Goal: Information Seeking & Learning: Check status

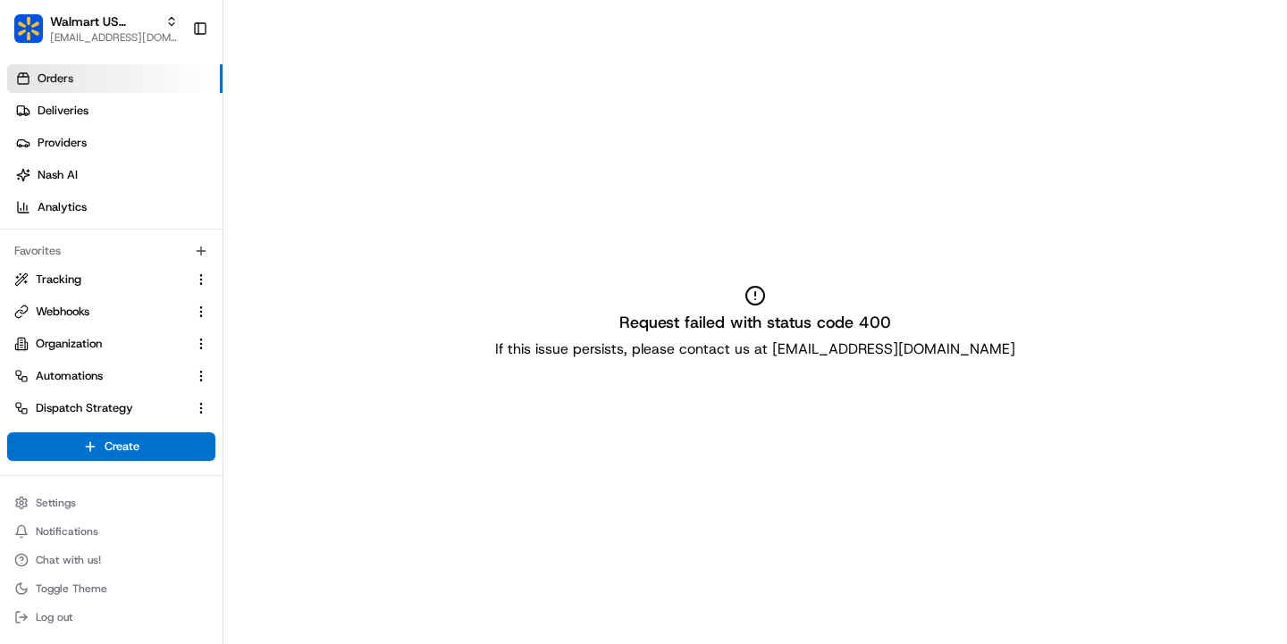
click at [69, 83] on span "Orders" at bounding box center [56, 79] width 36 height 16
click at [70, 101] on link "Deliveries" at bounding box center [114, 111] width 215 height 29
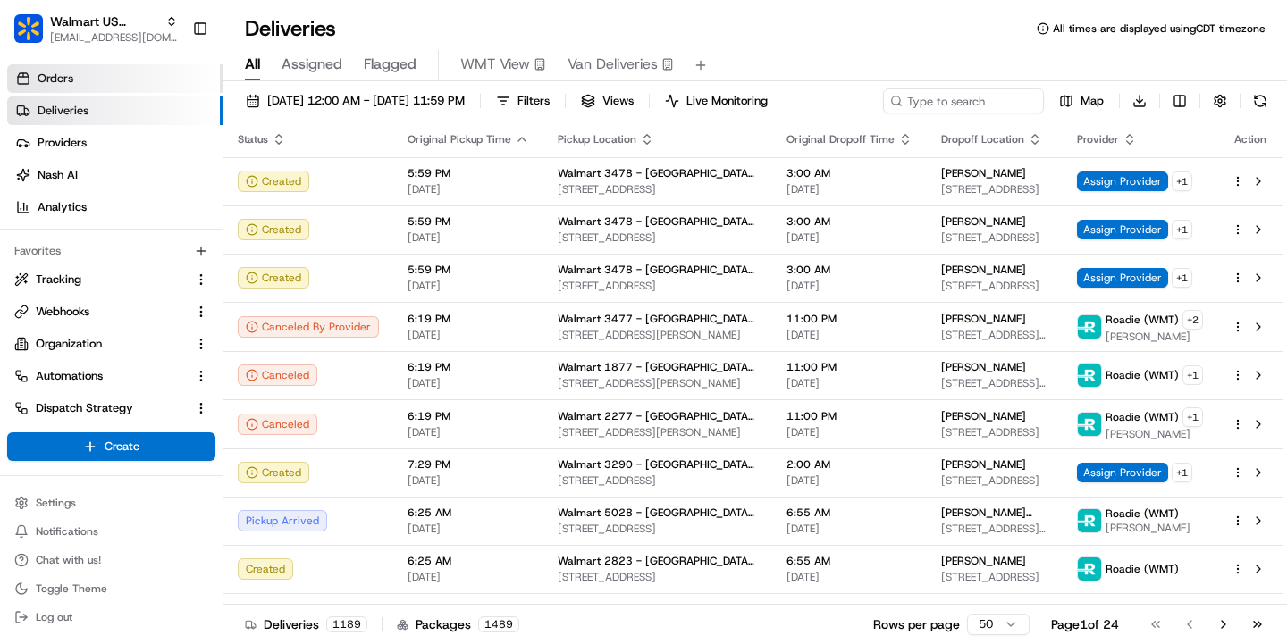
click at [58, 72] on span "Orders" at bounding box center [56, 79] width 36 height 16
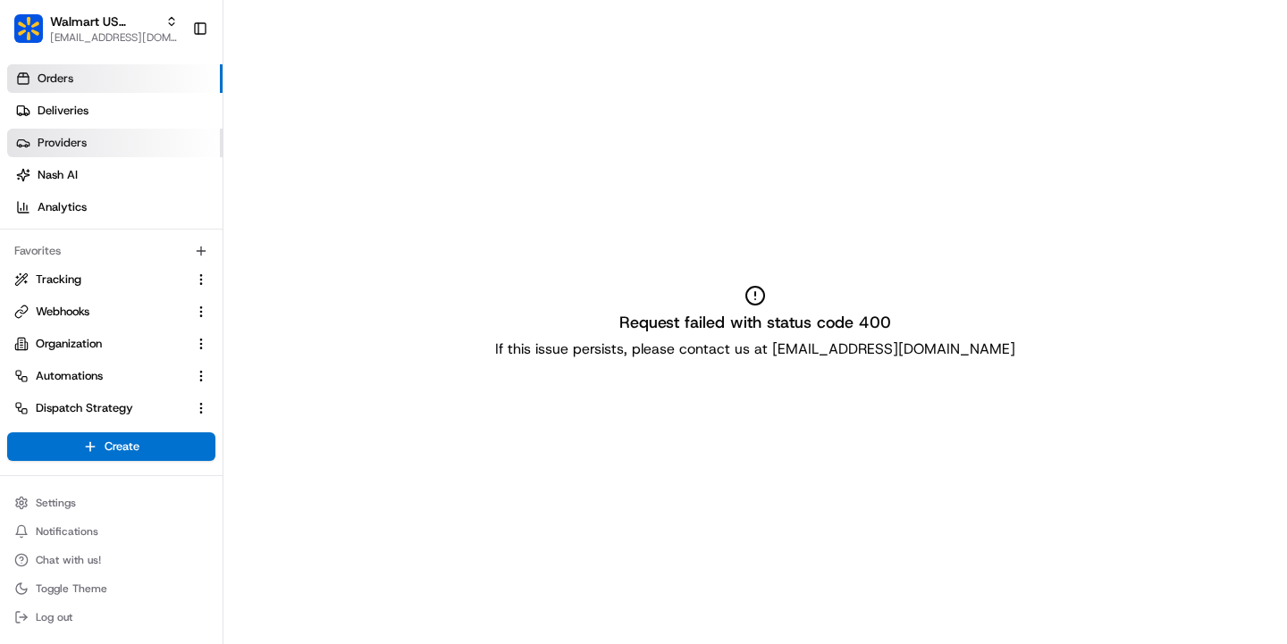
click at [74, 141] on span "Providers" at bounding box center [62, 143] width 49 height 16
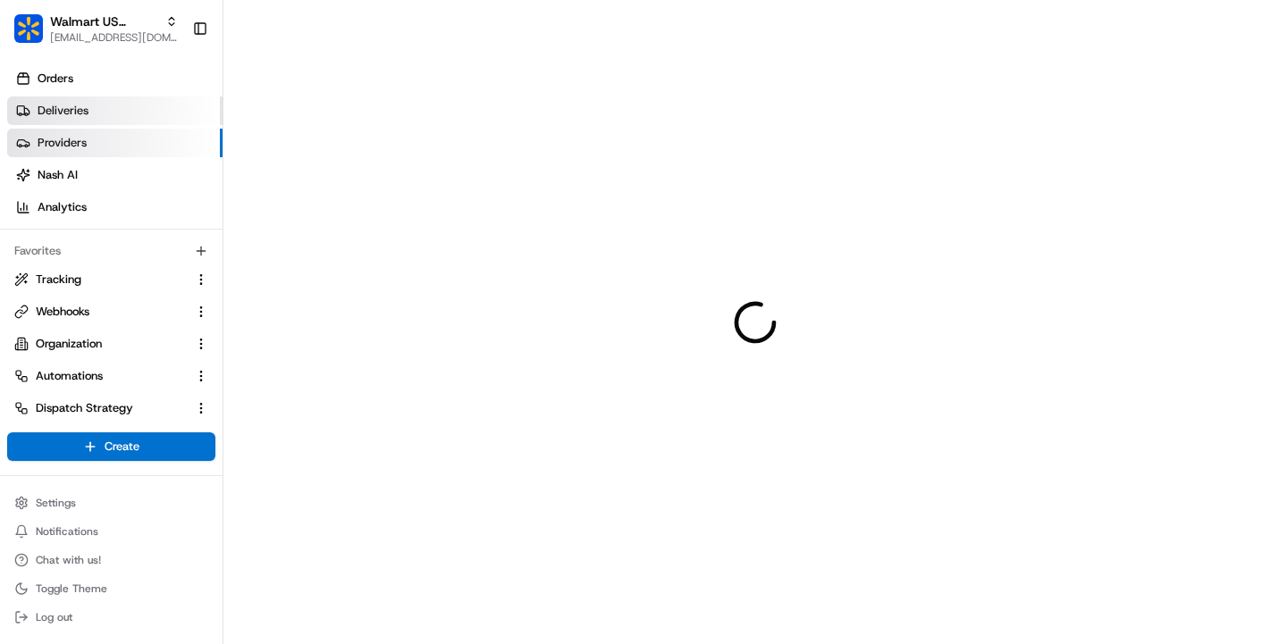
click at [69, 114] on span "Deliveries" at bounding box center [63, 111] width 51 height 16
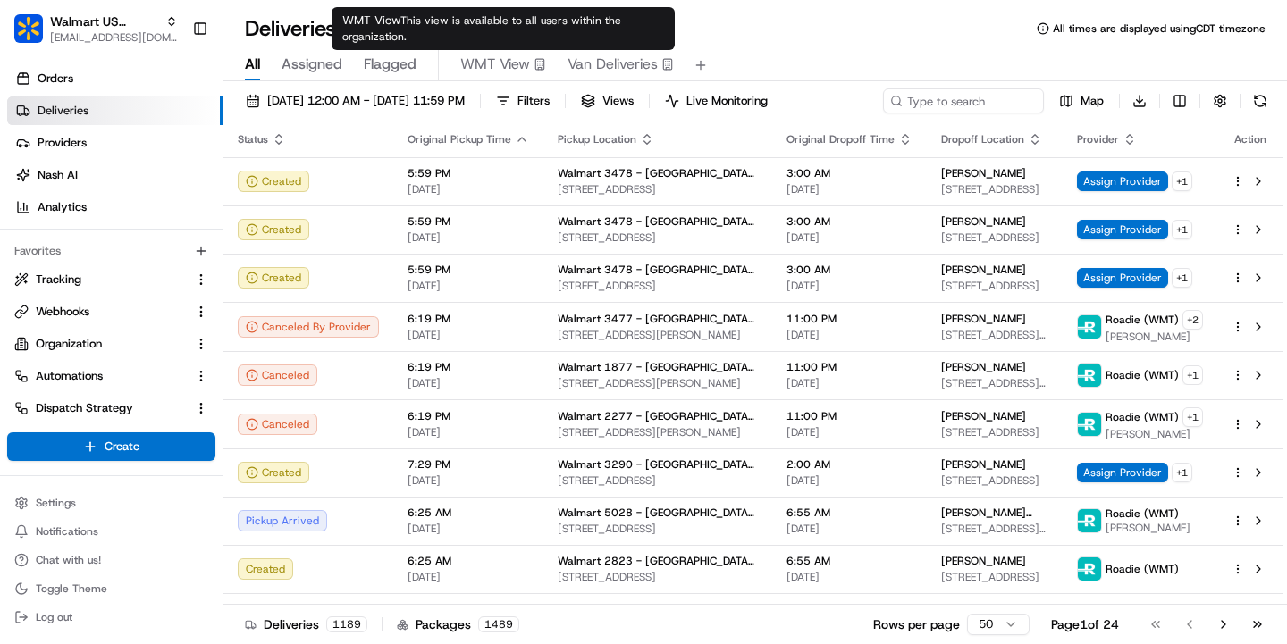
click at [536, 61] on rect "button" at bounding box center [539, 64] width 8 height 11
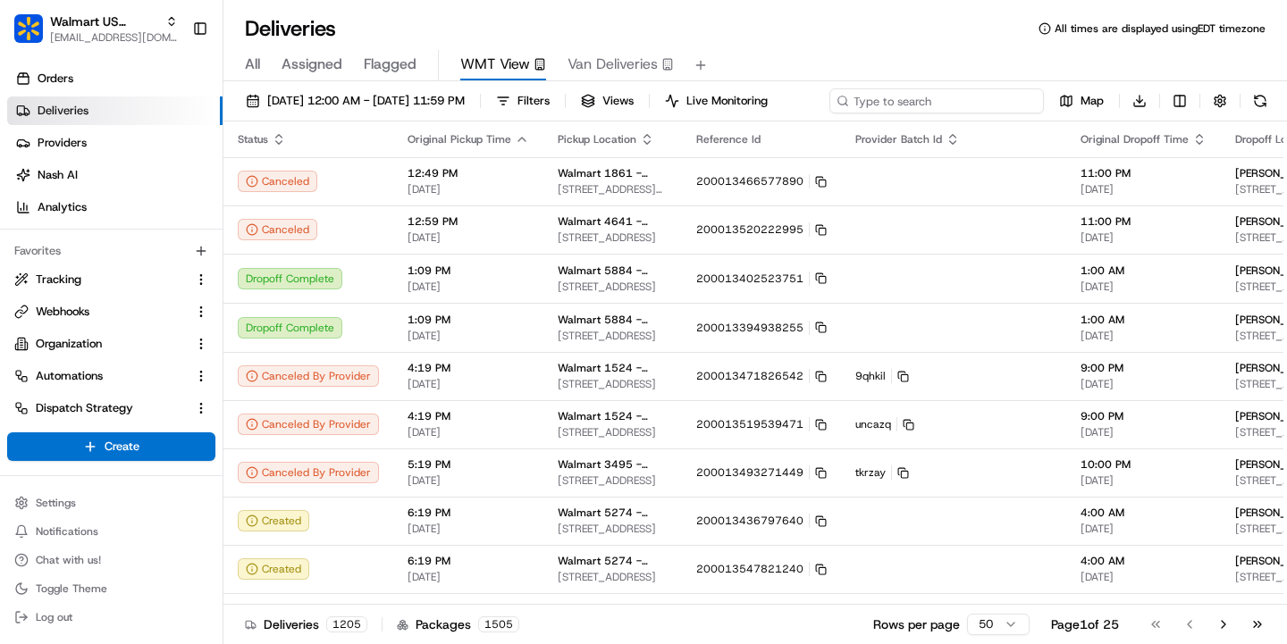
click at [989, 88] on div "[DATE] 12:00 AM - [DATE] 11:59 PM Filters Views Live Monitoring Map Download" at bounding box center [754, 104] width 1063 height 33
click at [829, 113] on input at bounding box center [936, 100] width 214 height 25
type input "peel"
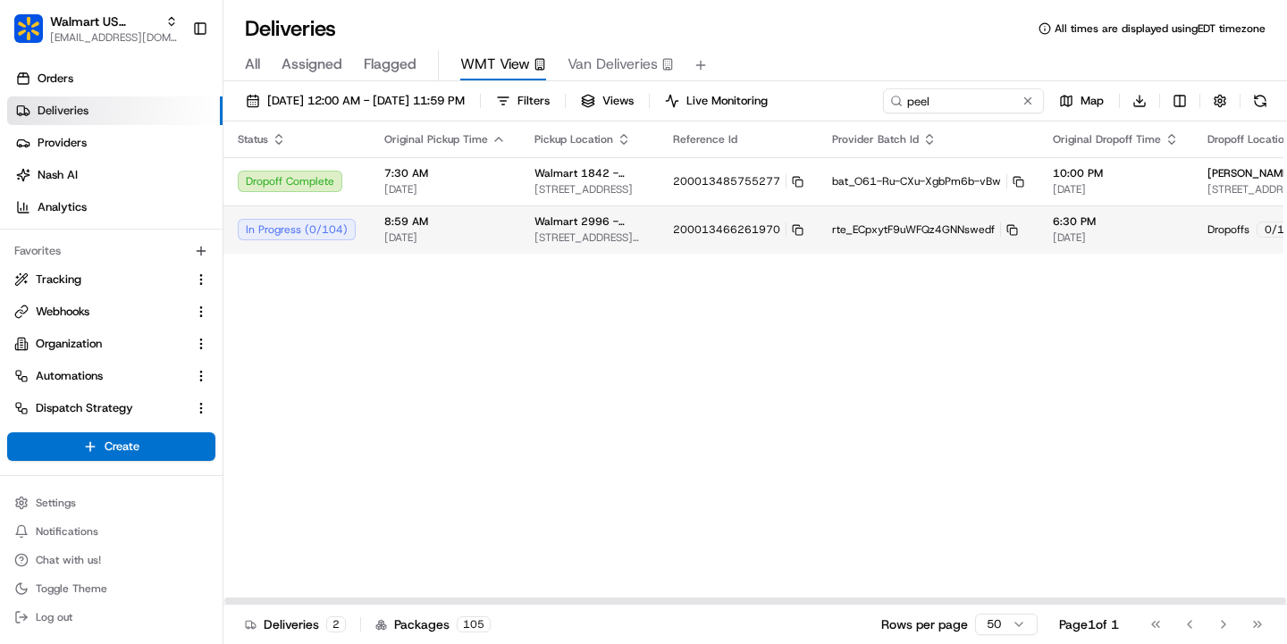
click at [560, 250] on td "Walmart [STREET_ADDRESS][PERSON_NAME]" at bounding box center [589, 230] width 138 height 48
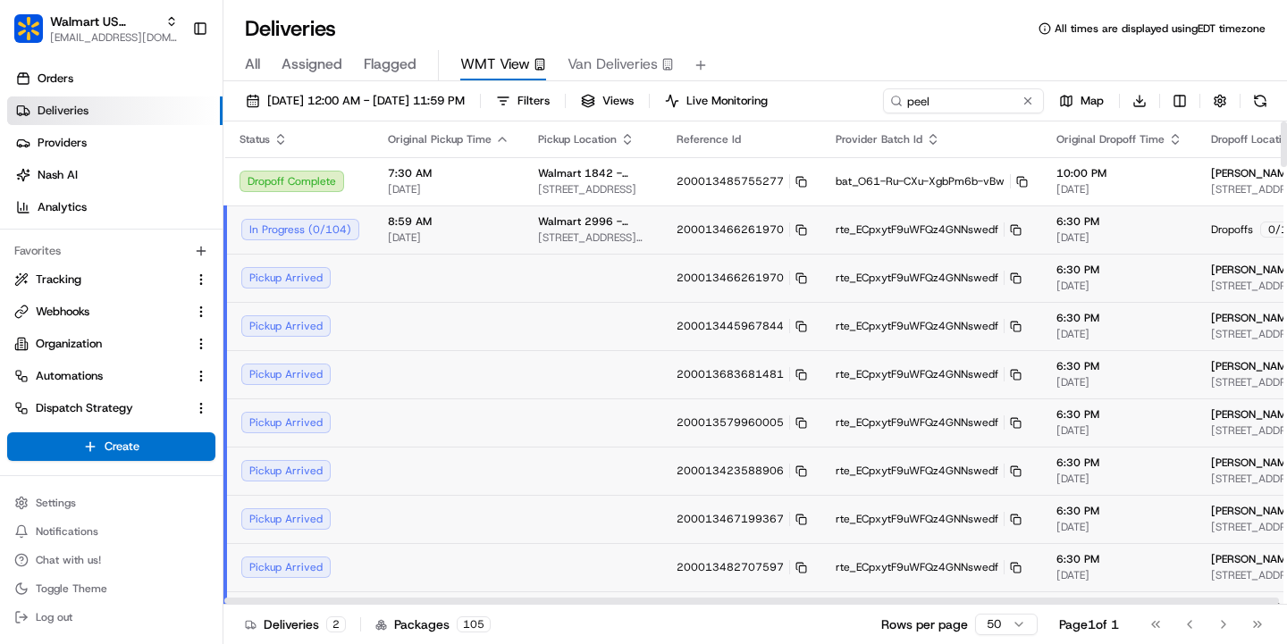
click at [557, 232] on span "[STREET_ADDRESS][PERSON_NAME]" at bounding box center [593, 238] width 110 height 14
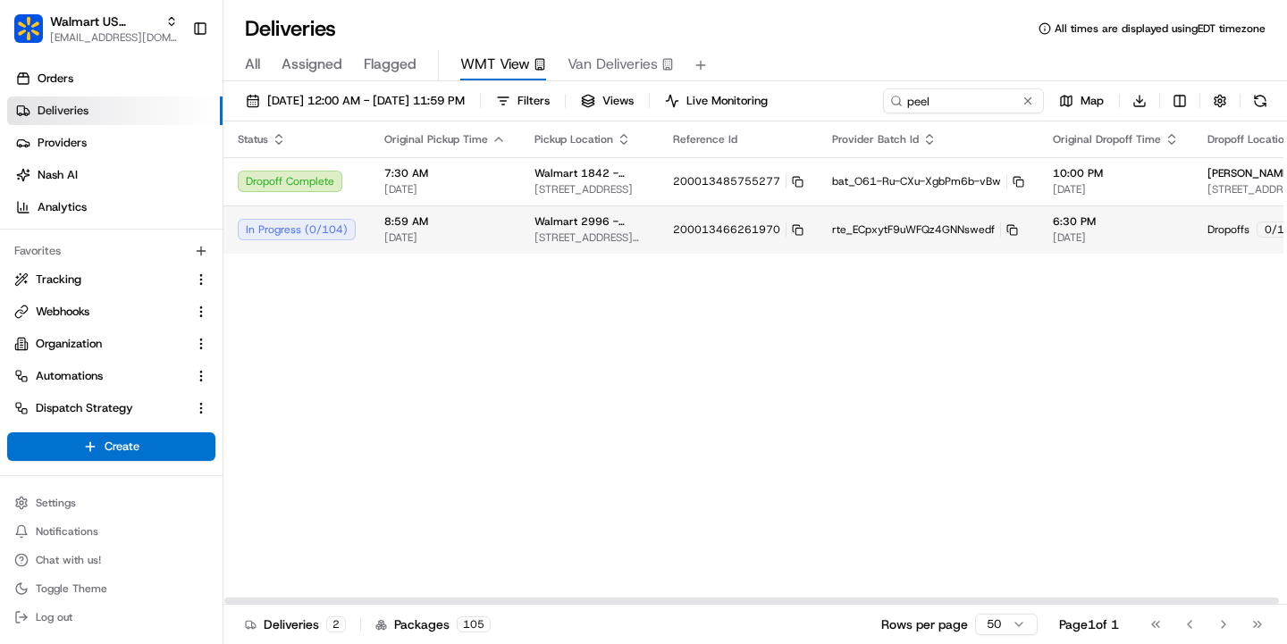
click at [557, 232] on span "[STREET_ADDRESS][PERSON_NAME]" at bounding box center [589, 238] width 110 height 14
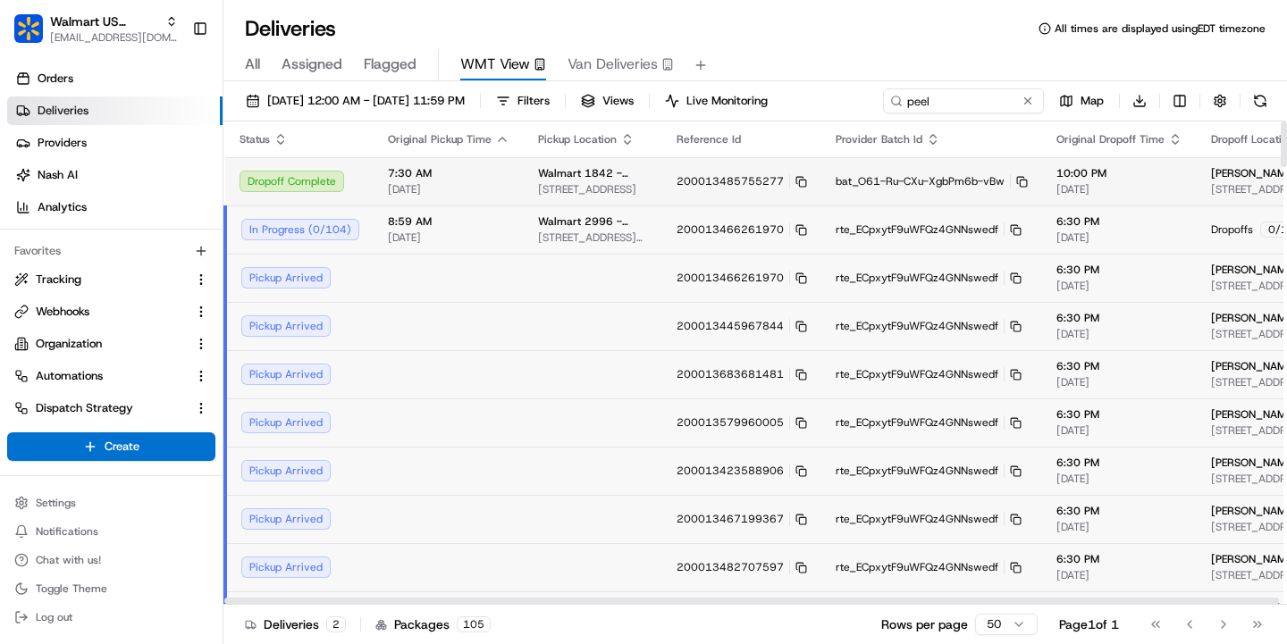
click at [543, 188] on span "[STREET_ADDRESS]" at bounding box center [593, 189] width 110 height 14
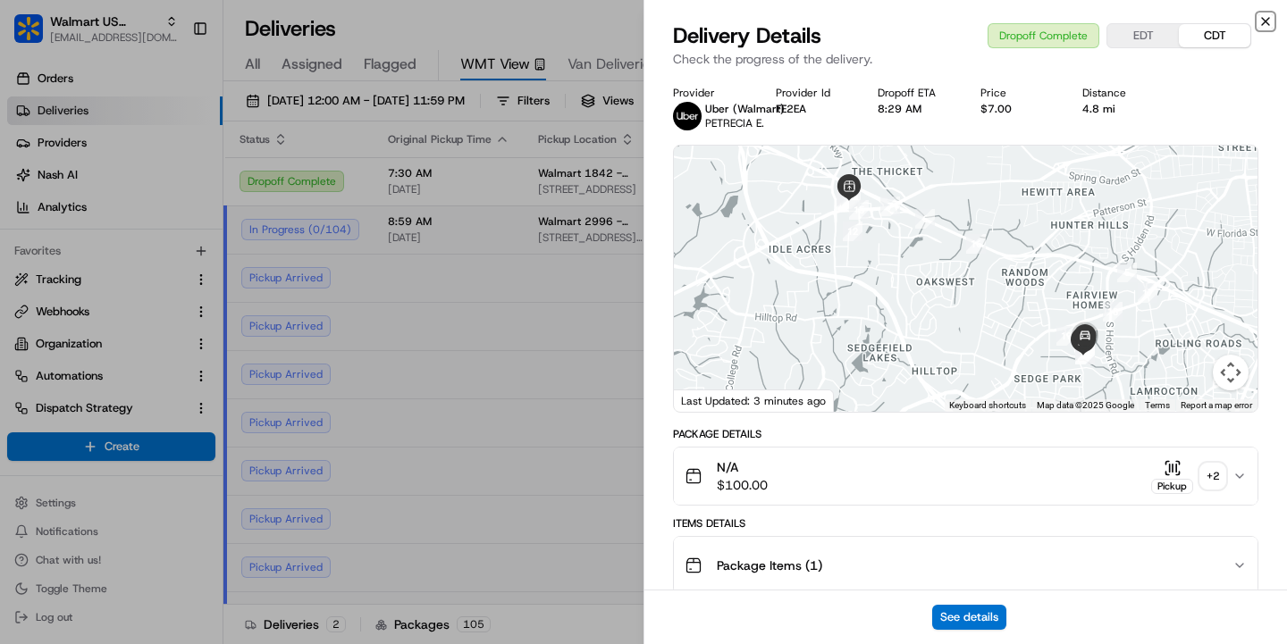
click at [1267, 26] on icon "button" at bounding box center [1265, 21] width 14 height 14
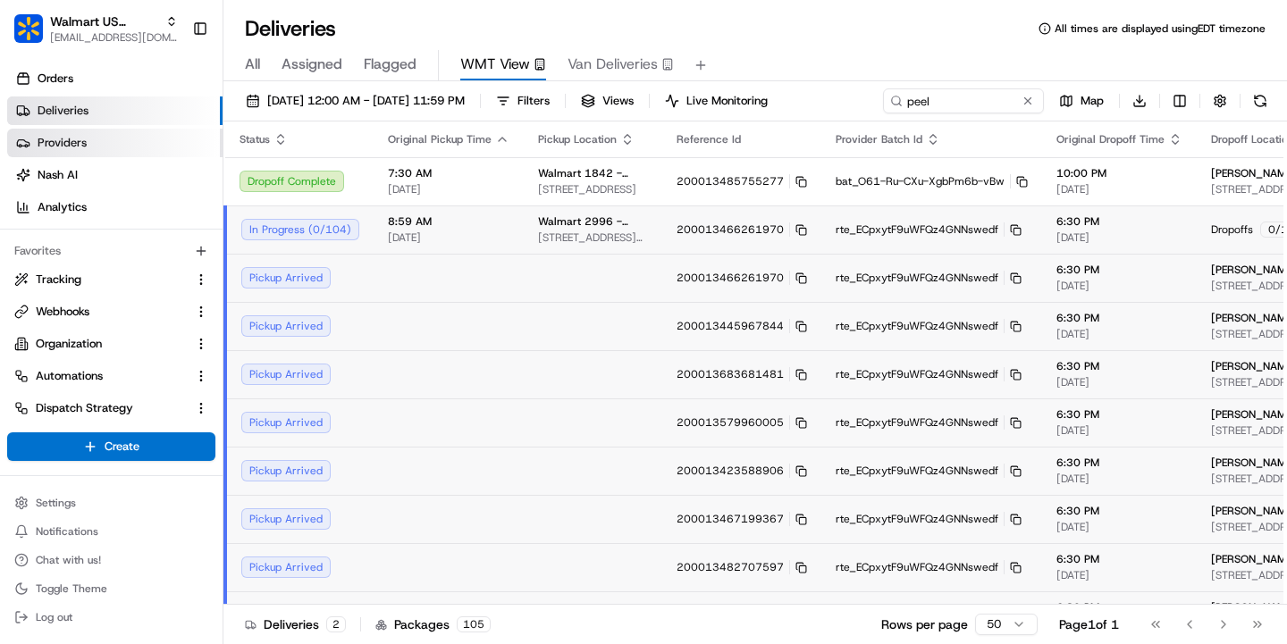
click at [87, 146] on link "Providers" at bounding box center [114, 143] width 215 height 29
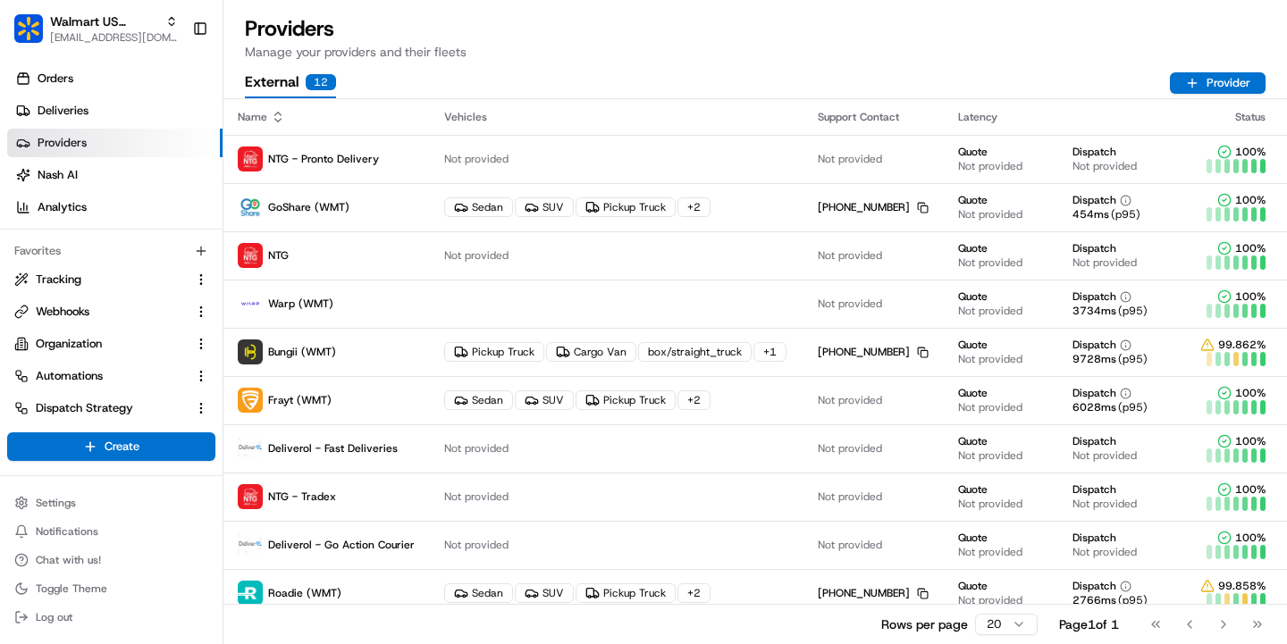
click at [81, 126] on ul "Orders Deliveries Providers [PERSON_NAME] Analytics" at bounding box center [114, 142] width 215 height 157
click at [81, 119] on link "Deliveries" at bounding box center [114, 111] width 215 height 29
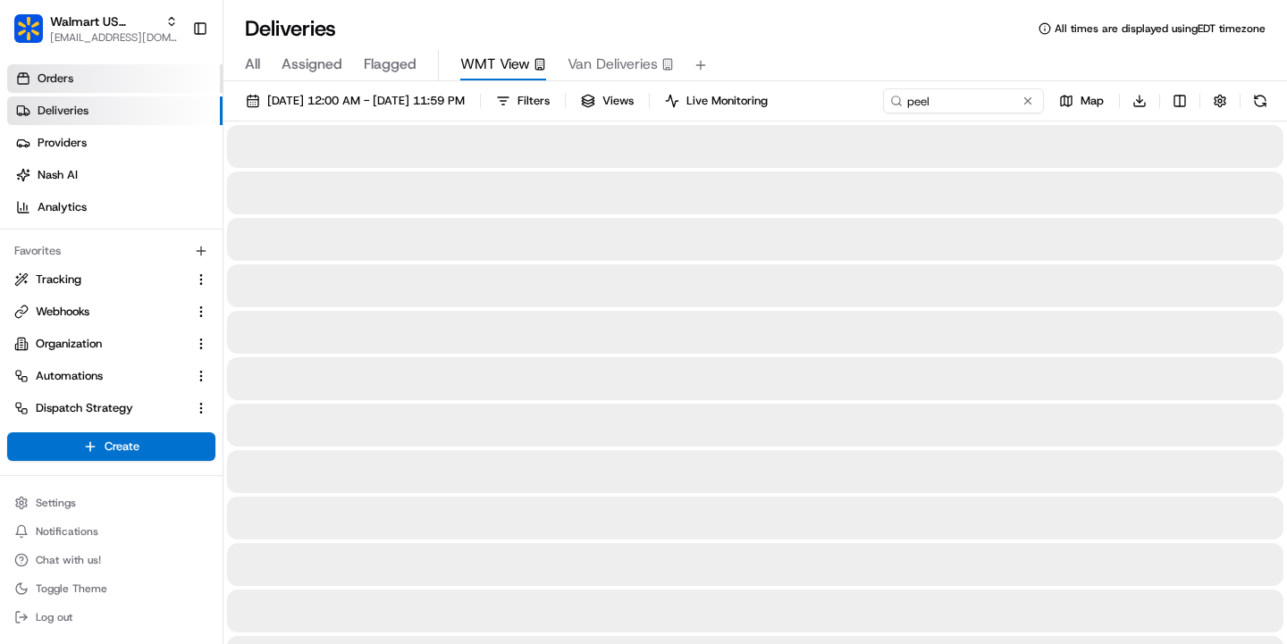
click at [81, 80] on link "Orders" at bounding box center [114, 78] width 215 height 29
